Goal: Task Accomplishment & Management: Manage account settings

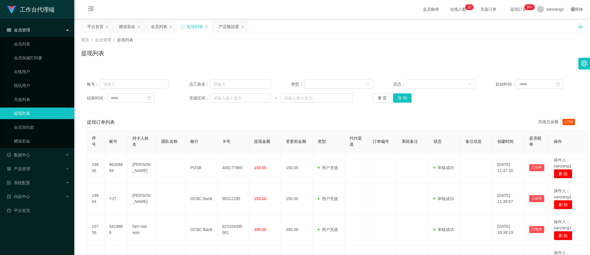
click at [125, 22] on div "赠送彩金" at bounding box center [127, 26] width 16 height 11
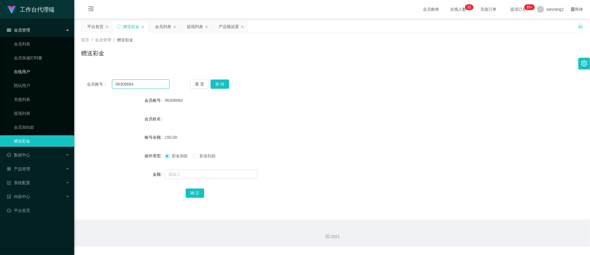
drag, startPoint x: 145, startPoint y: 81, endPoint x: 50, endPoint y: 67, distance: 96.0
click at [45, 67] on section "工作台代理端 会员管理 会员列表 会员加减打码量 在线用户 陪玩用户 充值列表 提现列表 会员加扣款 赠送彩金 数据中心 产品管理 注单管理 产品列表 产品预…" at bounding box center [295, 123] width 590 height 247
paste input "earm1111"
type input "earm1111"
click at [215, 82] on button "查 询" at bounding box center [220, 84] width 19 height 9
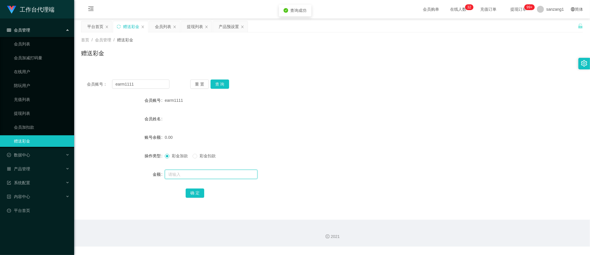
click at [178, 173] on input "text" at bounding box center [211, 174] width 93 height 9
type input "100"
click at [190, 193] on button "确 定" at bounding box center [195, 193] width 19 height 9
drag, startPoint x: 221, startPoint y: 27, endPoint x: 217, endPoint y: 41, distance: 14.8
click at [221, 27] on div "产品预设置" at bounding box center [229, 26] width 20 height 11
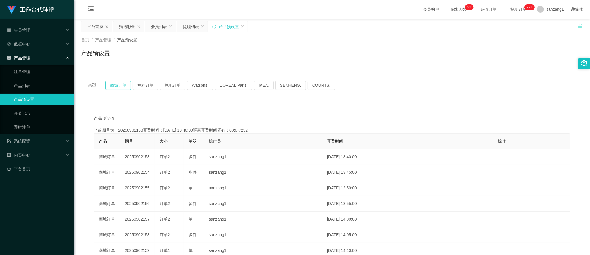
click at [118, 85] on button "商城订单" at bounding box center [117, 85] width 25 height 9
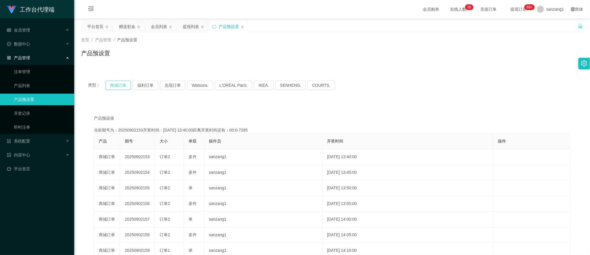
click at [118, 83] on button "商城订单" at bounding box center [117, 85] width 25 height 9
click at [128, 29] on div "赠送彩金" at bounding box center [127, 26] width 16 height 11
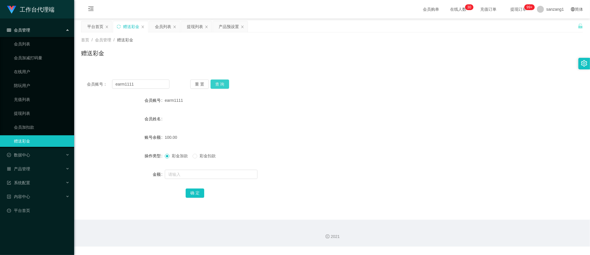
click at [215, 81] on button "查 询" at bounding box center [220, 84] width 19 height 9
click at [215, 85] on button "查 询" at bounding box center [220, 84] width 19 height 9
drag, startPoint x: 216, startPoint y: 86, endPoint x: 218, endPoint y: 84, distance: 3.3
click at [216, 86] on button "查 询" at bounding box center [220, 84] width 19 height 9
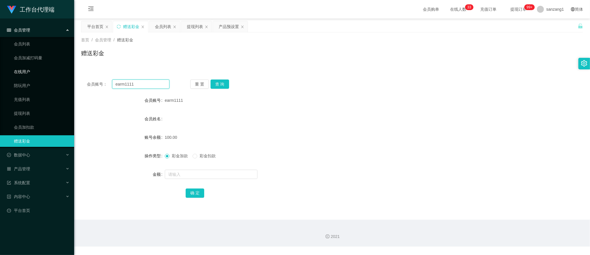
drag, startPoint x: 142, startPoint y: 83, endPoint x: 50, endPoint y: 71, distance: 92.7
click at [27, 69] on section "工作台代理端 会员管理 会员列表 会员加减打码量 在线用户 陪玩用户 充值列表 提现列表 会员加扣款 赠送彩金 数据中心 产品管理 注单管理 产品列表 产品预…" at bounding box center [295, 123] width 590 height 247
click at [219, 84] on button "查 询" at bounding box center [220, 84] width 19 height 9
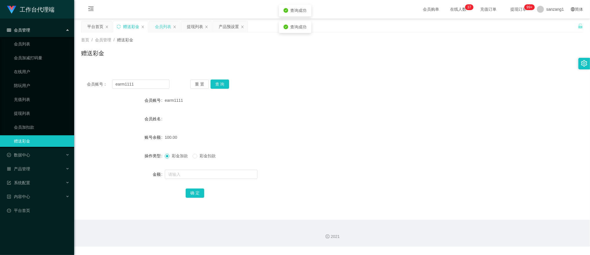
click at [162, 23] on div "会员列表" at bounding box center [163, 26] width 16 height 11
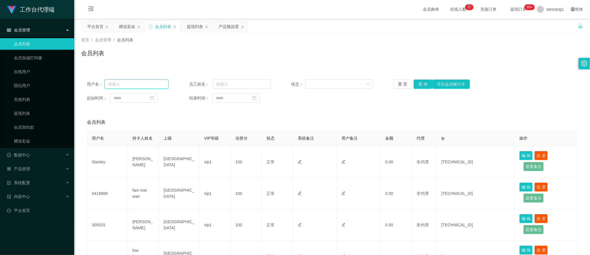
click at [112, 86] on input "text" at bounding box center [137, 84] width 64 height 9
paste input "earm1111"
type input "earm1111"
click at [415, 85] on button "查 询" at bounding box center [423, 84] width 19 height 9
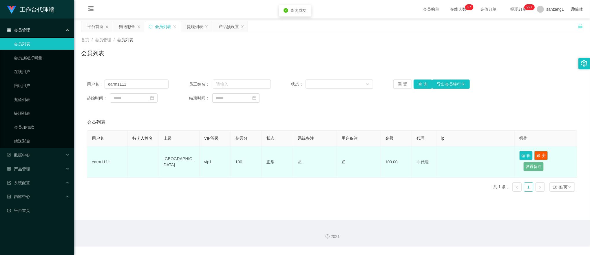
click at [536, 153] on button "账 变" at bounding box center [540, 155] width 13 height 9
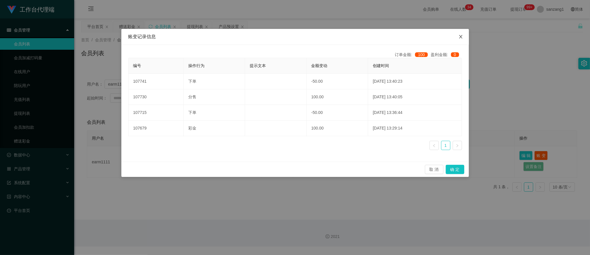
click at [459, 37] on icon "图标: close" at bounding box center [460, 36] width 5 height 5
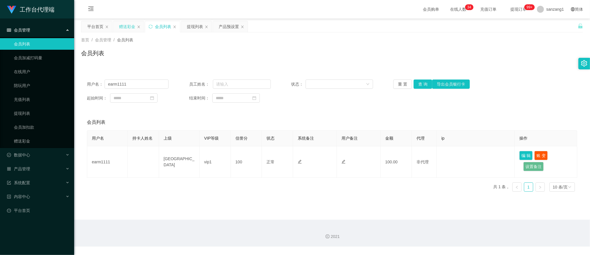
click at [128, 26] on div "赠送彩金" at bounding box center [127, 26] width 16 height 11
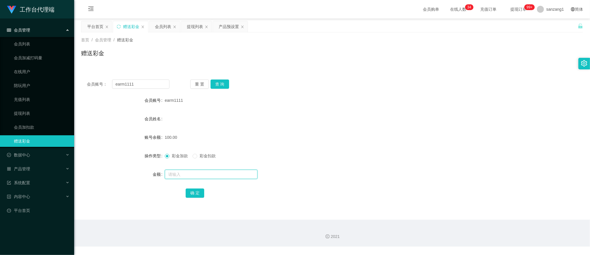
click at [176, 176] on input "text" at bounding box center [211, 174] width 93 height 9
type input "50"
click at [187, 194] on button "确 定" at bounding box center [195, 193] width 19 height 9
click at [218, 87] on button "查 询" at bounding box center [220, 84] width 19 height 9
click at [221, 83] on button "查 询" at bounding box center [220, 84] width 19 height 9
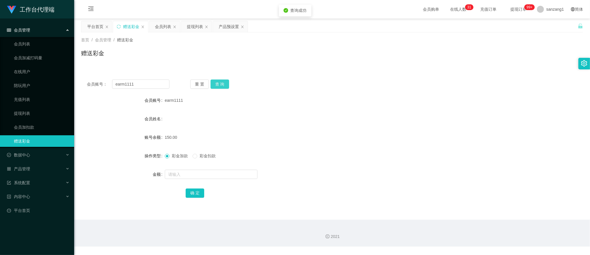
click at [221, 83] on button "查 询" at bounding box center [220, 84] width 19 height 9
click at [221, 83] on button "查 询" at bounding box center [223, 84] width 25 height 9
click at [221, 83] on button "查 询" at bounding box center [220, 84] width 19 height 9
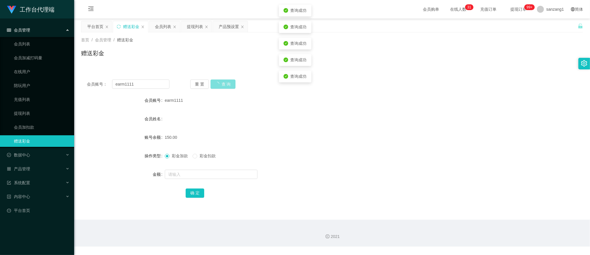
click at [221, 83] on button "查 询" at bounding box center [223, 84] width 25 height 9
click at [221, 83] on div "重 置 查 询" at bounding box center [231, 84] width 83 height 9
click at [223, 83] on button "查 询" at bounding box center [220, 84] width 19 height 9
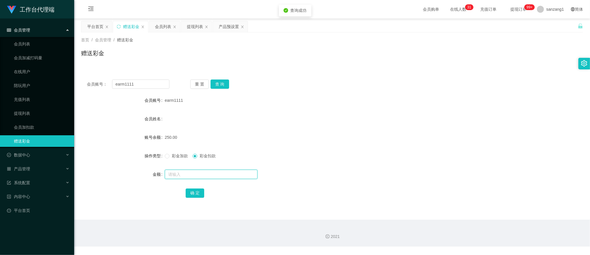
click at [176, 179] on input "text" at bounding box center [211, 174] width 93 height 9
type input "100"
click at [187, 192] on button "确 定" at bounding box center [195, 193] width 19 height 9
click at [170, 156] on span "彩金加款" at bounding box center [179, 156] width 21 height 5
click at [201, 27] on div "提现列表" at bounding box center [195, 26] width 16 height 11
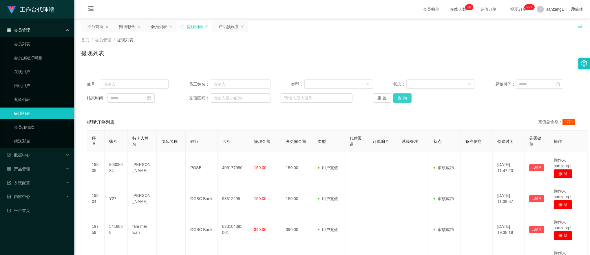
click at [403, 97] on button "查 询" at bounding box center [402, 98] width 19 height 9
click at [401, 97] on button "查 询" at bounding box center [402, 98] width 19 height 9
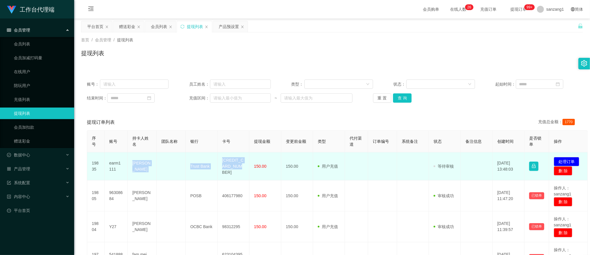
drag, startPoint x: 129, startPoint y: 167, endPoint x: 246, endPoint y: 170, distance: 117.0
click at [246, 170] on tr "19835 earm1111 Li Jun Trust Bank 4179710130443238 150.00 150.00 用户充值 人工扣款 审核驳回 …" at bounding box center [337, 167] width 500 height 28
copy tr "Li Jun Trust Bank [CREDIT_CARD_NUMBER]"
click at [567, 160] on button "处理订单" at bounding box center [566, 161] width 25 height 9
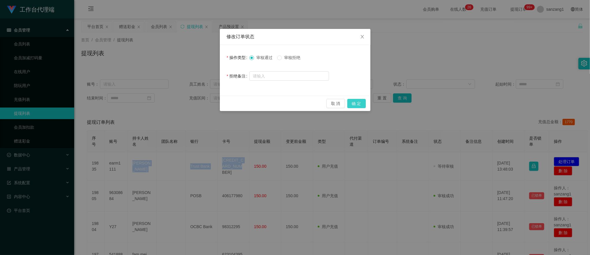
click at [361, 101] on button "确 定" at bounding box center [356, 103] width 19 height 9
